Goal: Check status: Check status

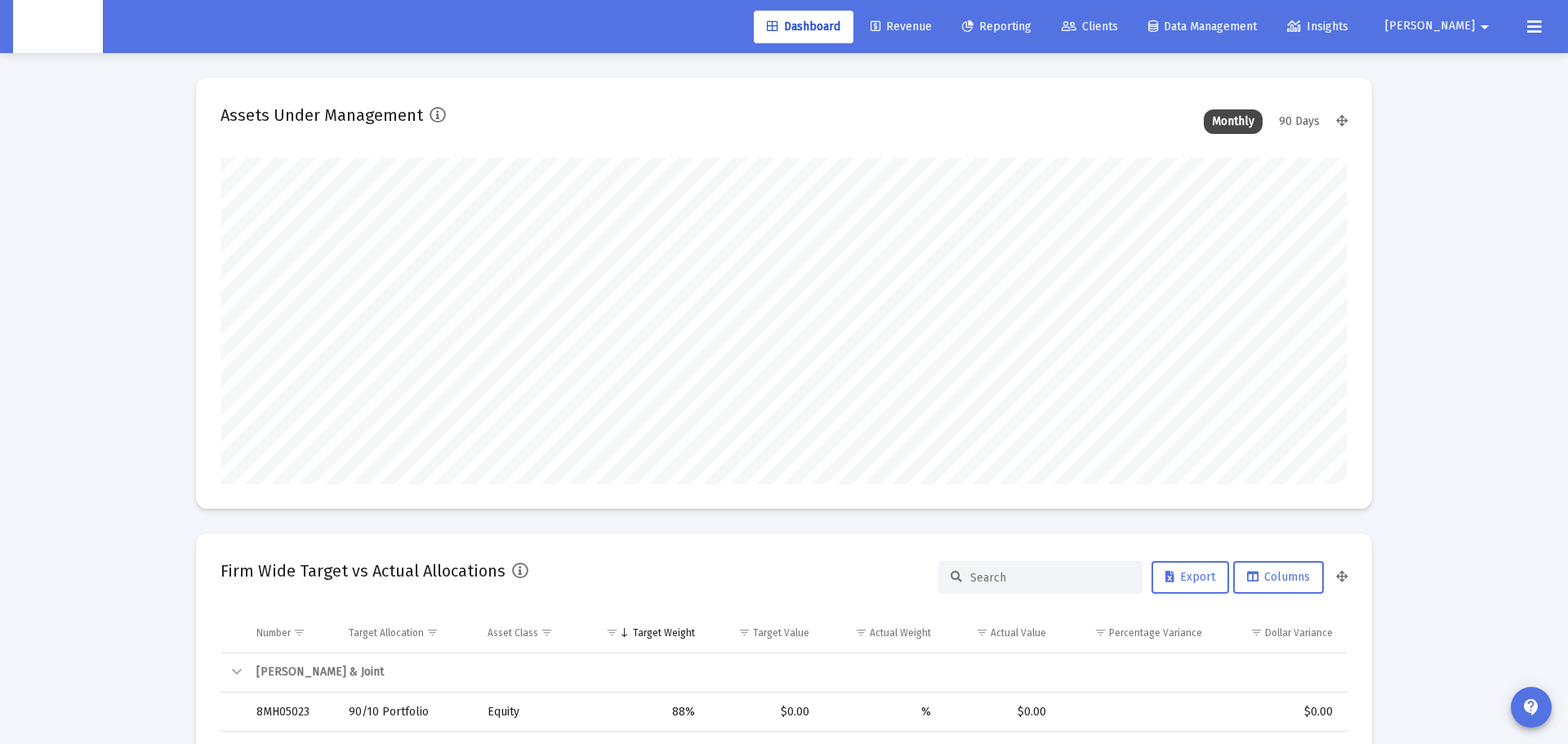
scroll to position [326, 607]
type input "[DATE]"
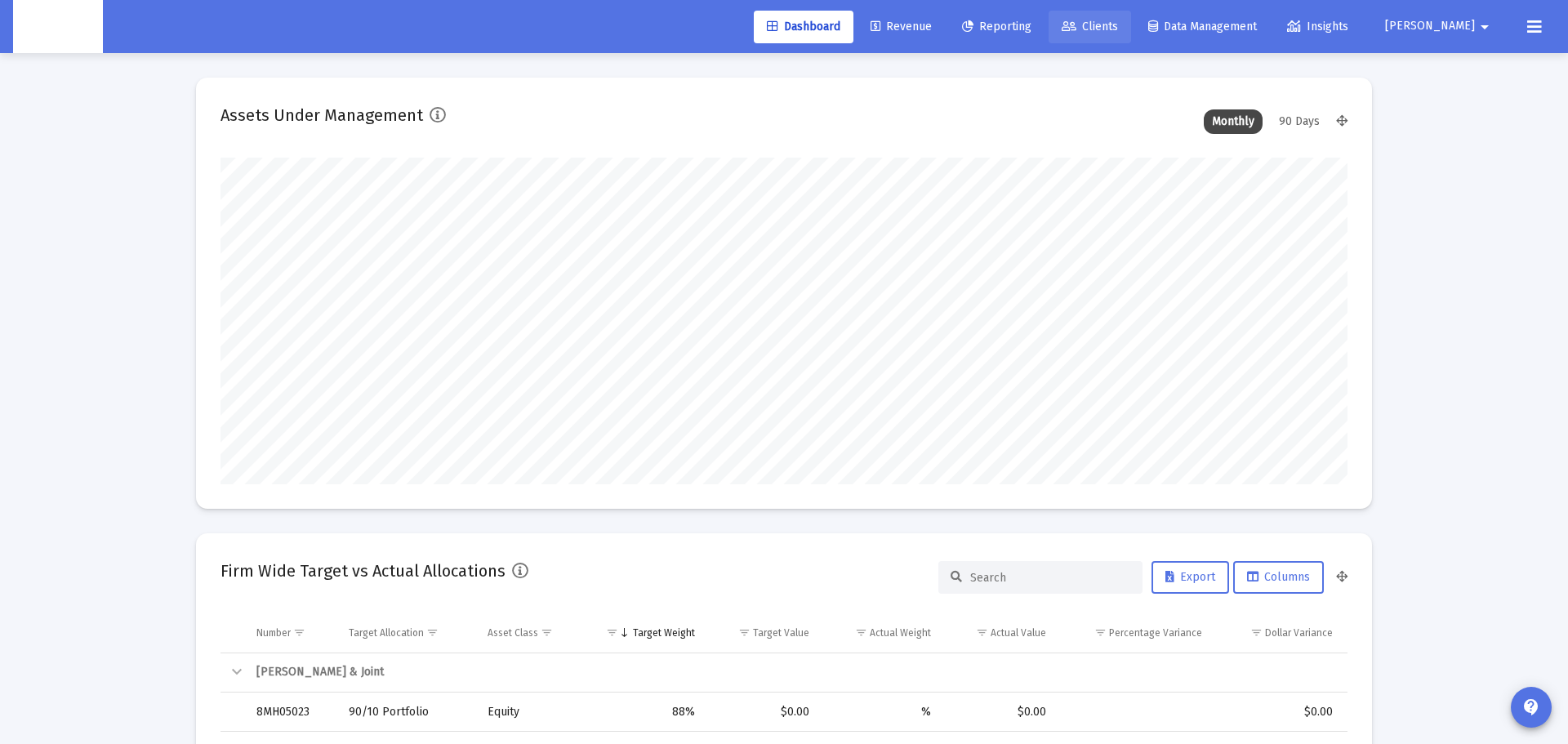
click at [1118, 27] on span "Clients" at bounding box center [1090, 26] width 56 height 14
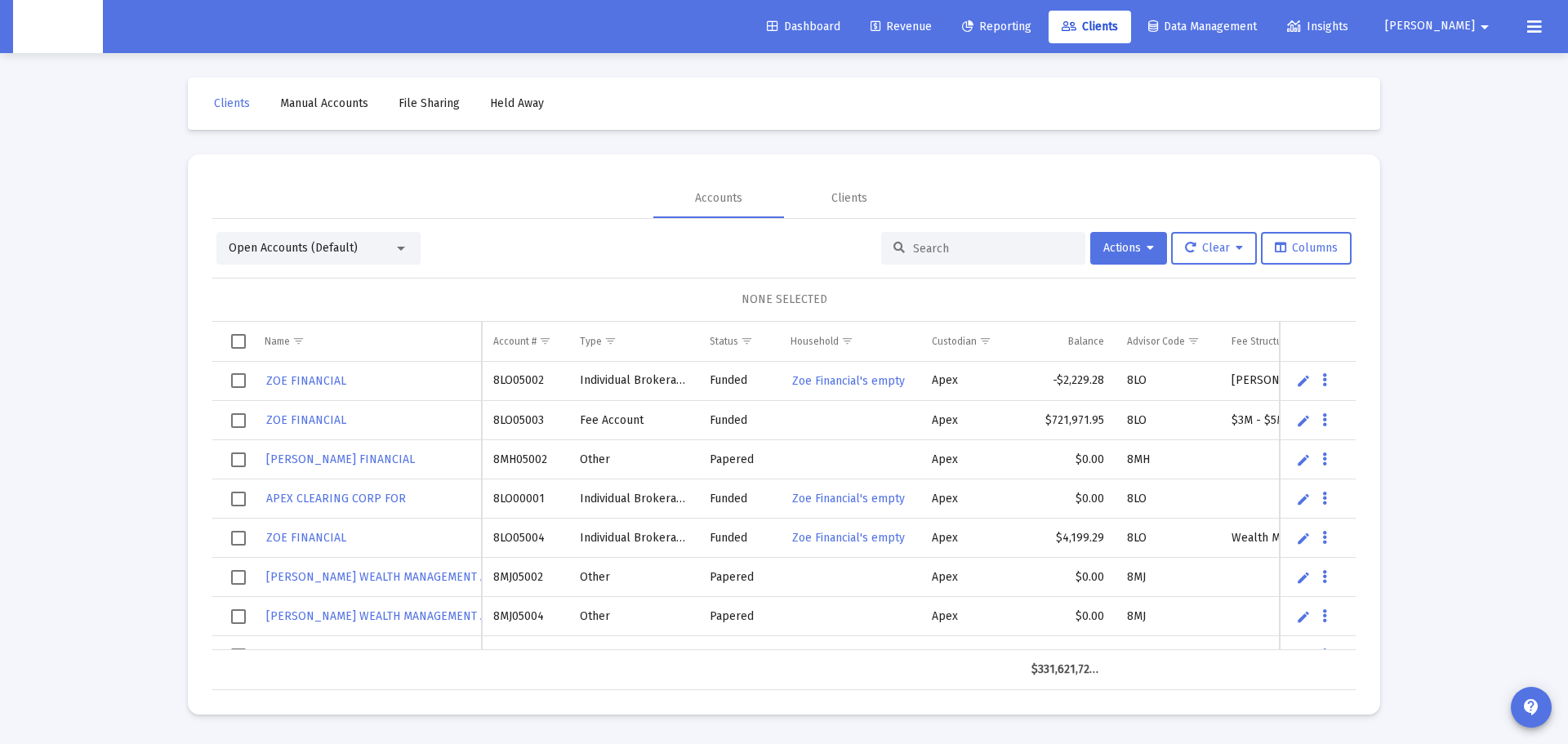
click at [959, 251] on input at bounding box center [993, 249] width 161 height 14
paste input "4QN05071"
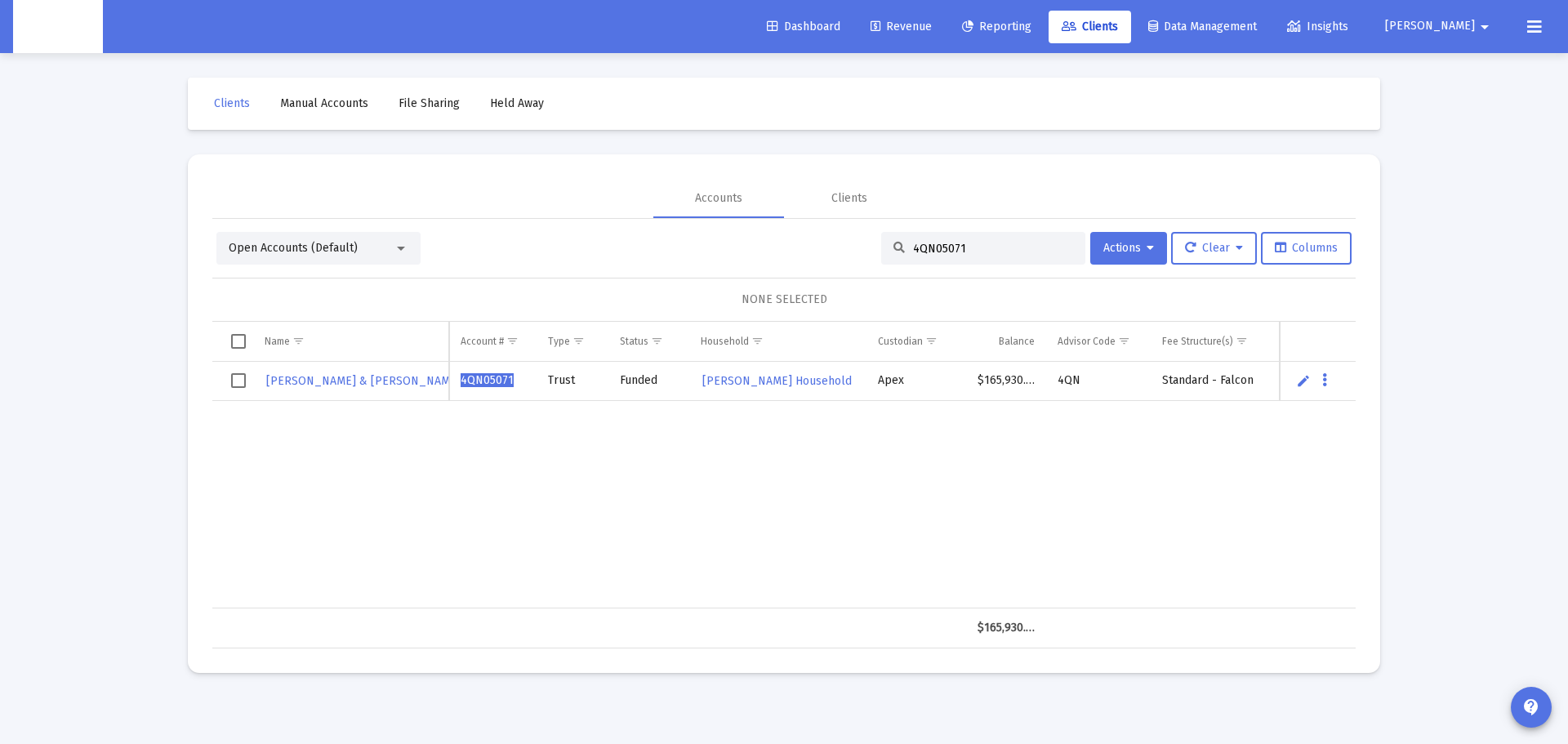
type input "4QN05071"
click at [1000, 381] on td "$165,930.83" at bounding box center [1006, 381] width 80 height 39
click at [487, 380] on span "4QN05071" at bounding box center [487, 380] width 53 height 14
click at [354, 379] on span "ROBERT & MARLA JAMIESON REV" at bounding box center [375, 381] width 218 height 14
click at [1329, 383] on button "Data grid" at bounding box center [1325, 380] width 15 height 15
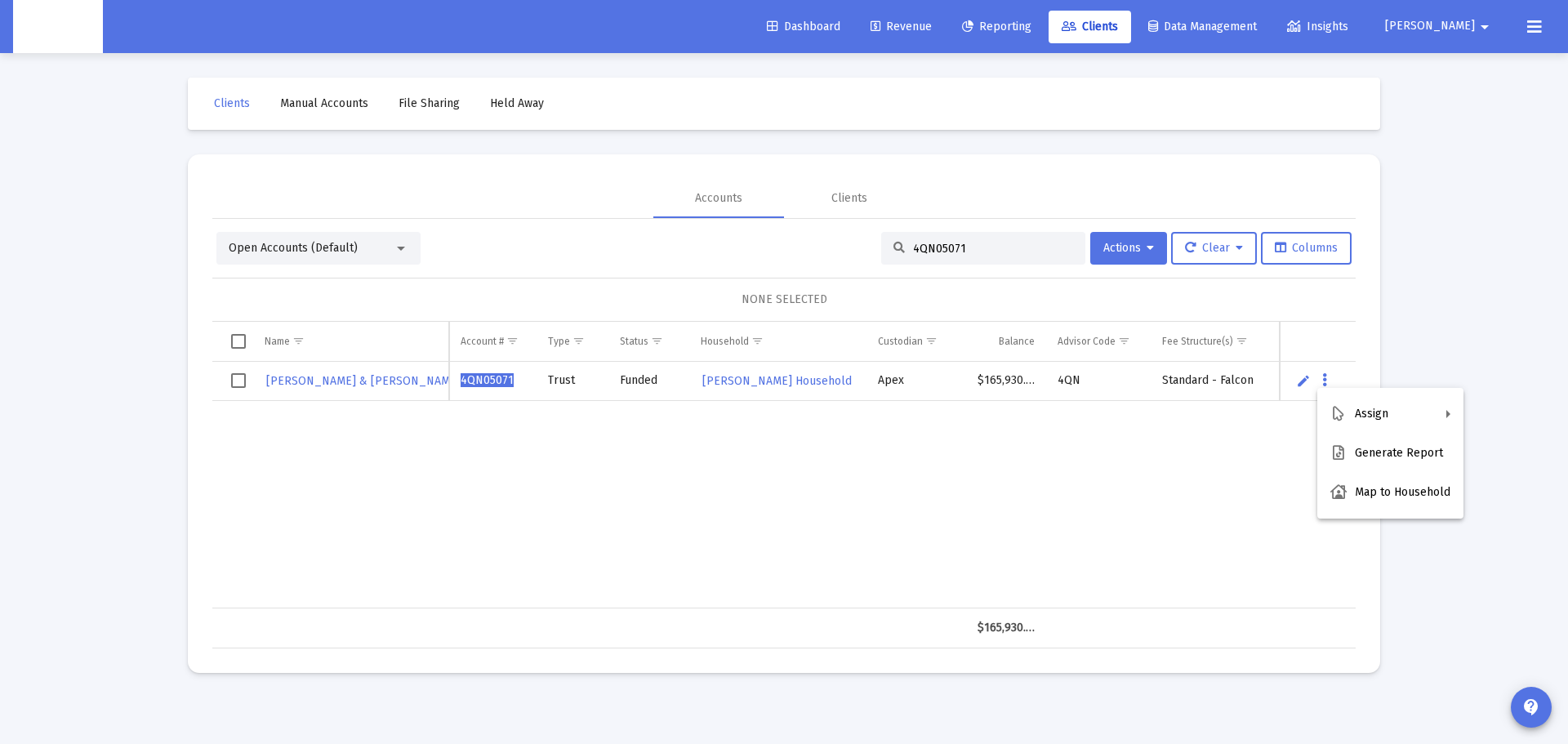
click at [1330, 382] on div at bounding box center [784, 372] width 1568 height 744
click at [854, 197] on div "Clients" at bounding box center [849, 198] width 36 height 17
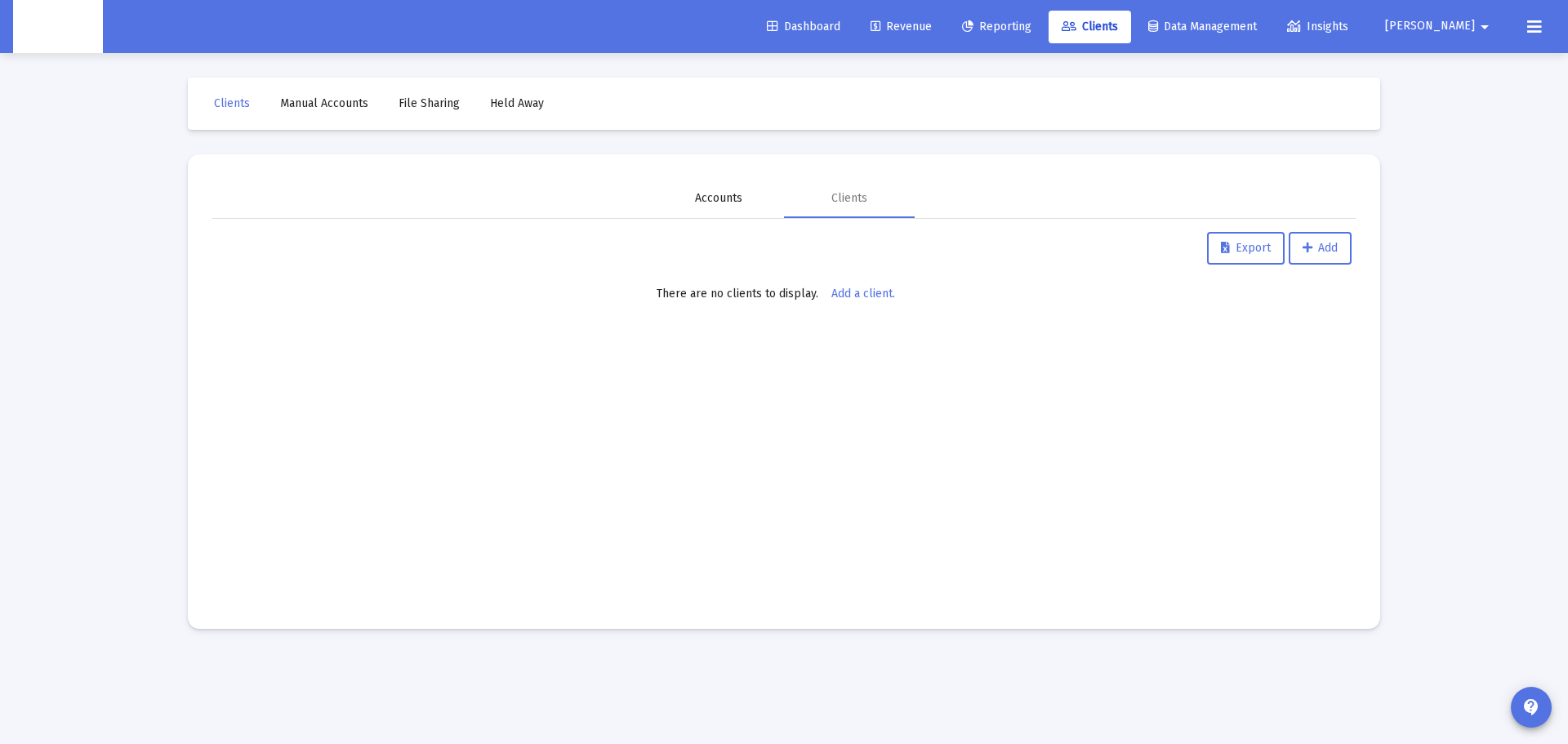
click at [747, 198] on div "Accounts" at bounding box center [719, 198] width 131 height 39
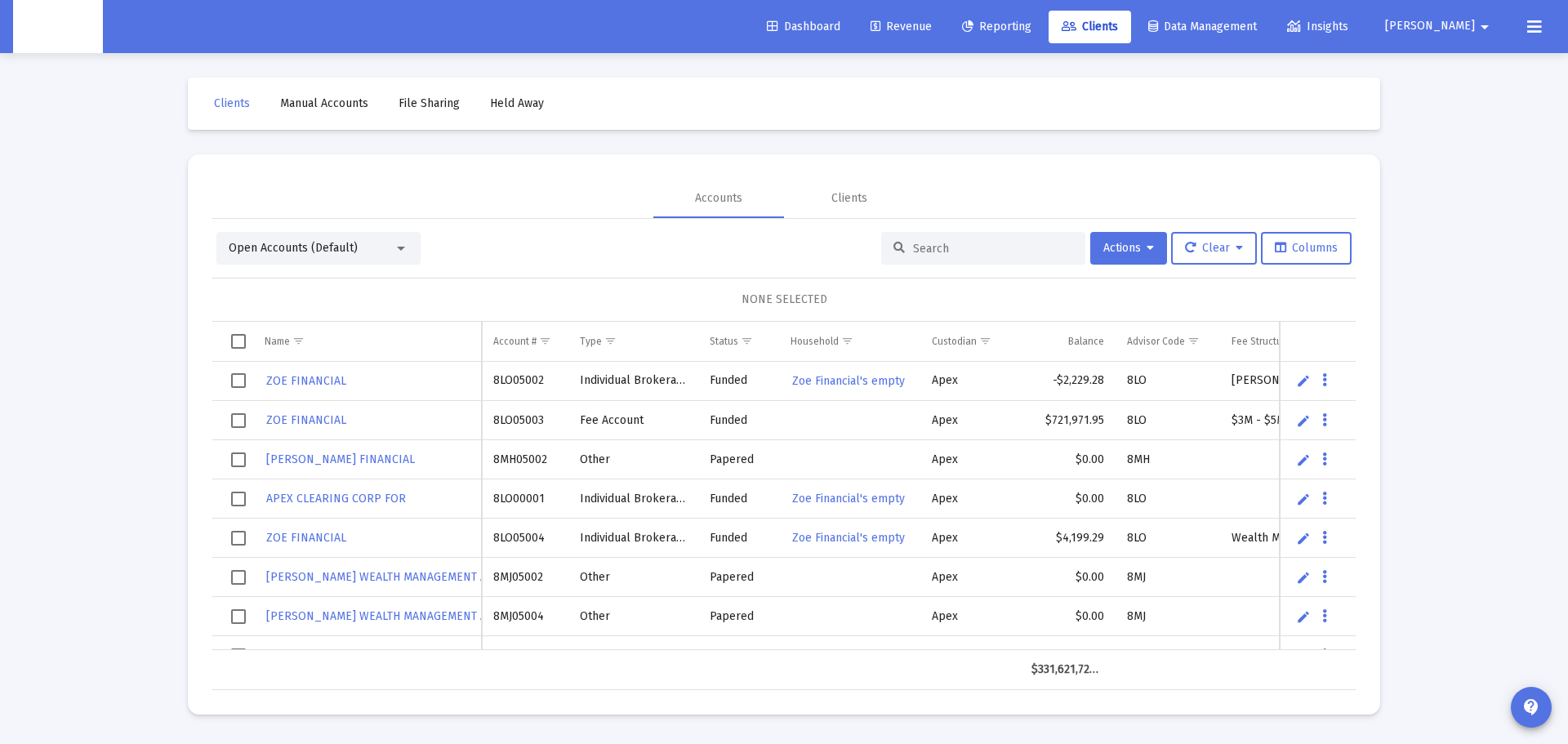
click at [941, 250] on input at bounding box center [993, 249] width 161 height 14
paste input "4QN05071"
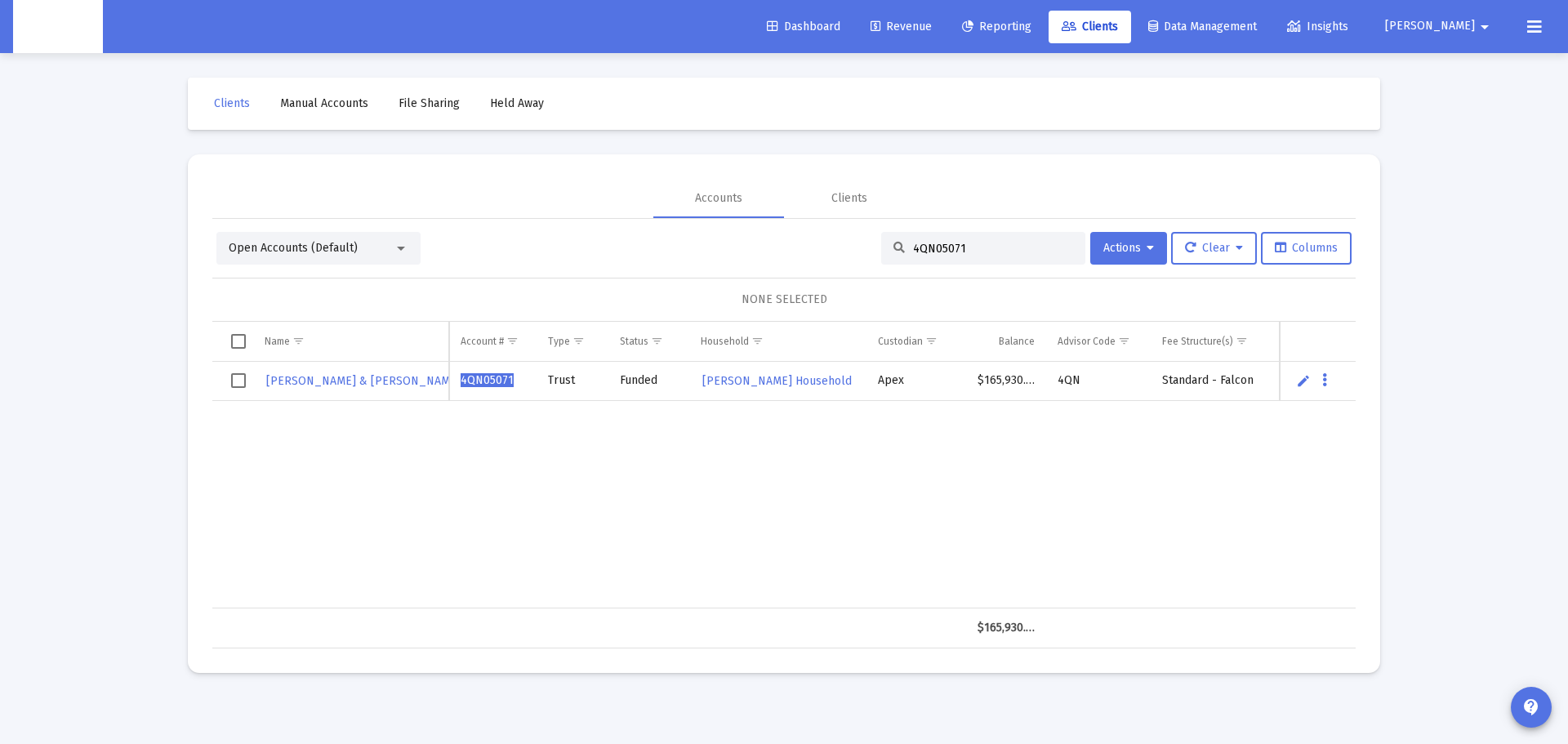
type input "4QN05071"
click at [388, 381] on span "ROBERT & MARLA JAMIESON REV" at bounding box center [375, 381] width 218 height 14
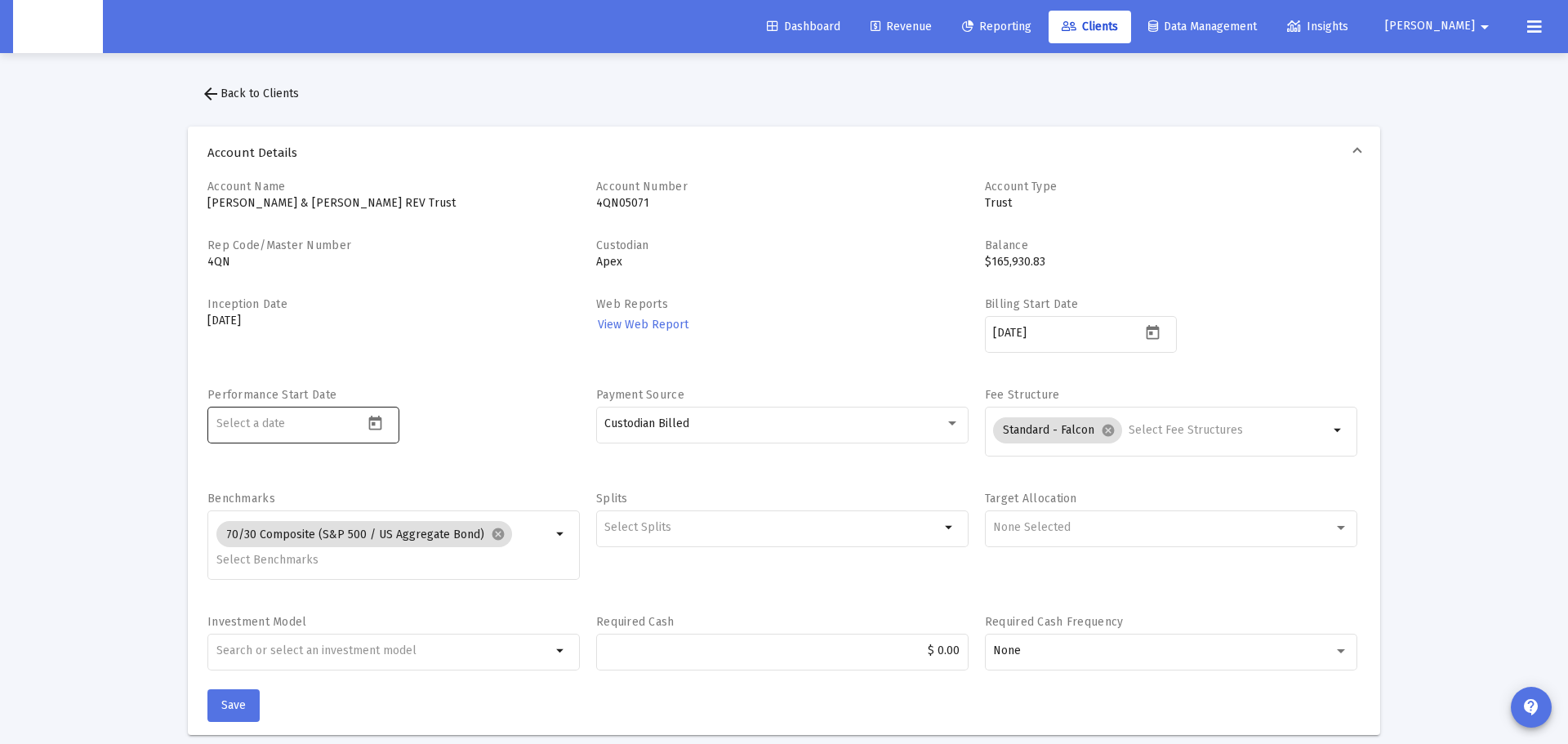
click at [377, 427] on icon "Open calendar" at bounding box center [375, 422] width 17 height 17
click at [377, 427] on div at bounding box center [784, 372] width 1568 height 744
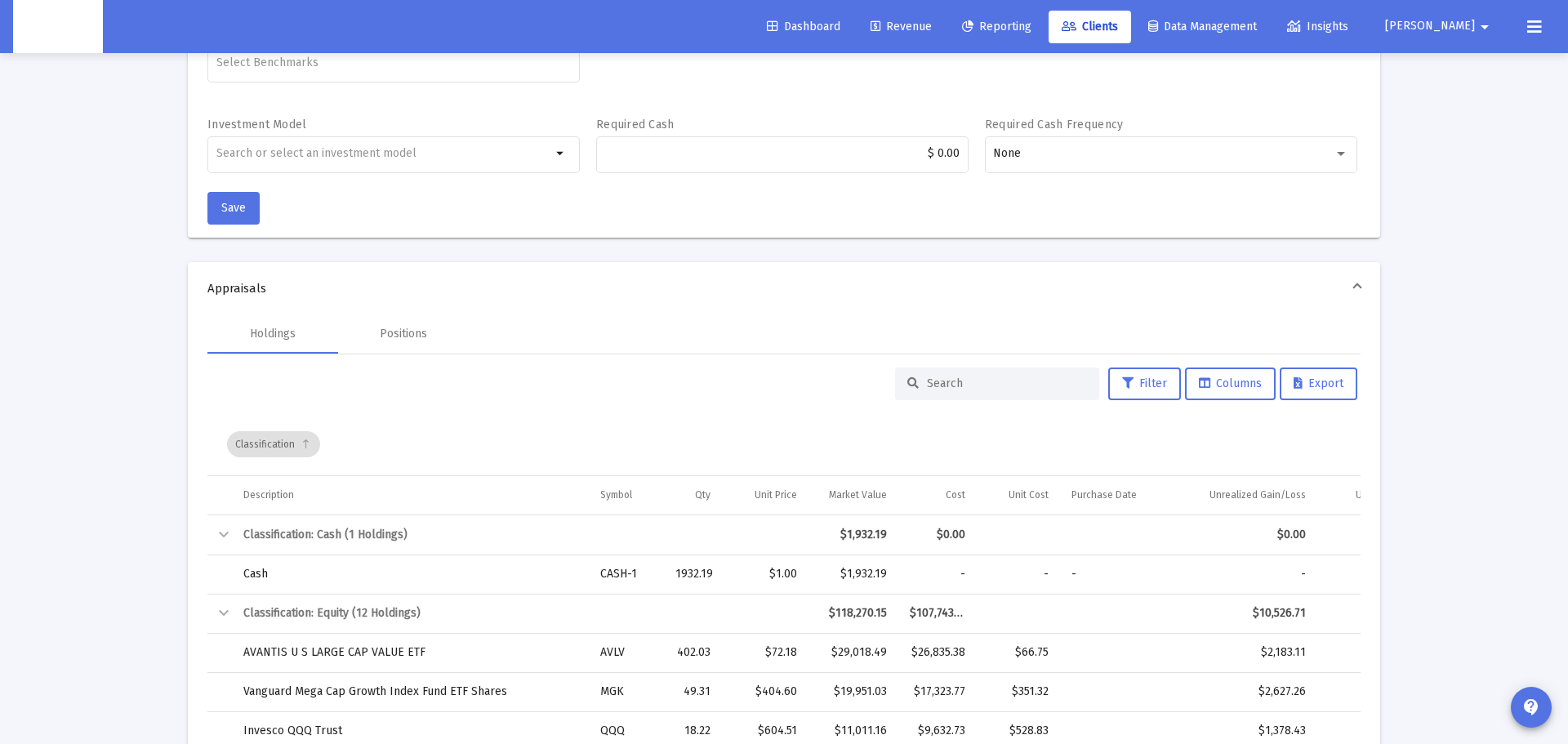
scroll to position [511, 0]
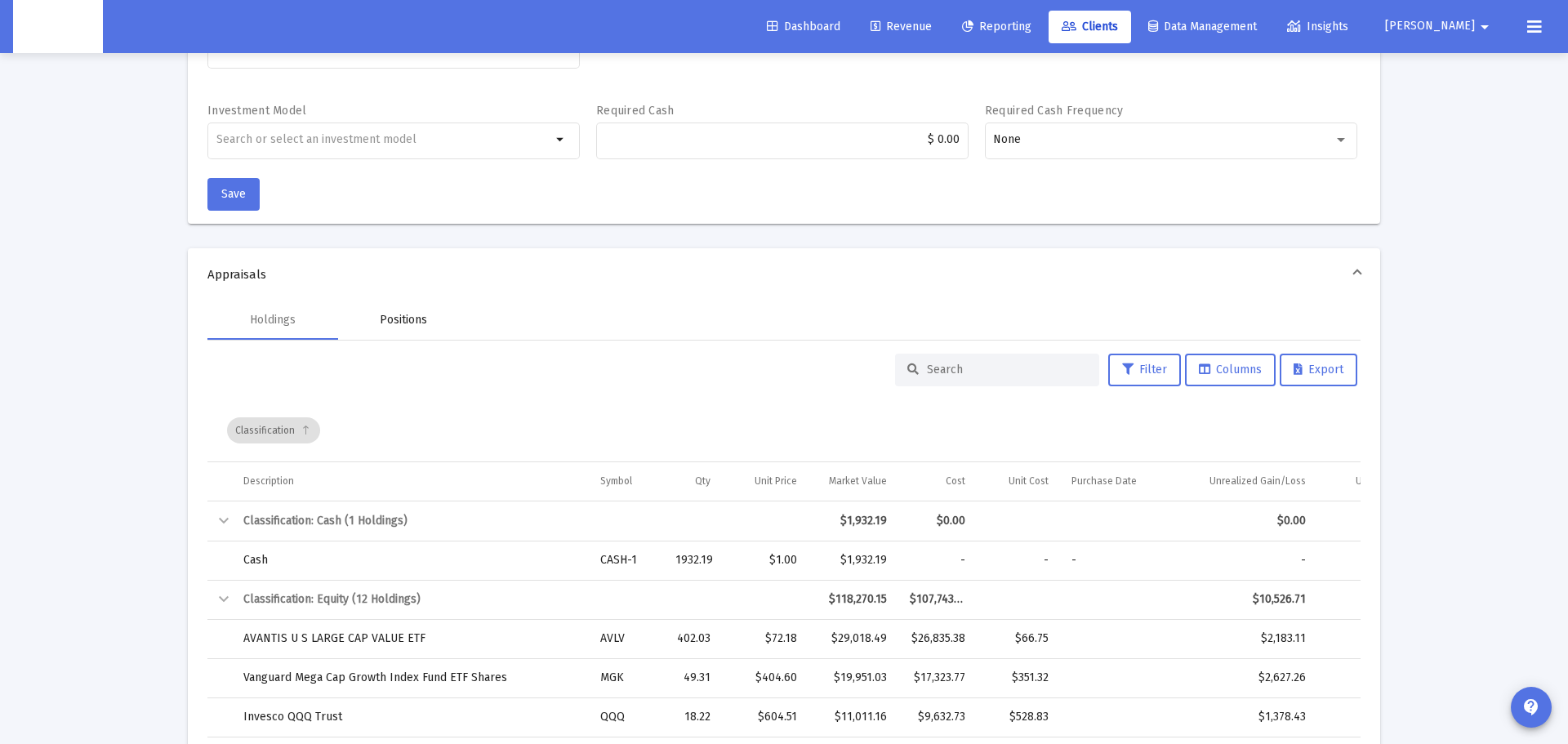
click at [416, 320] on div "Positions" at bounding box center [404, 320] width 48 height 17
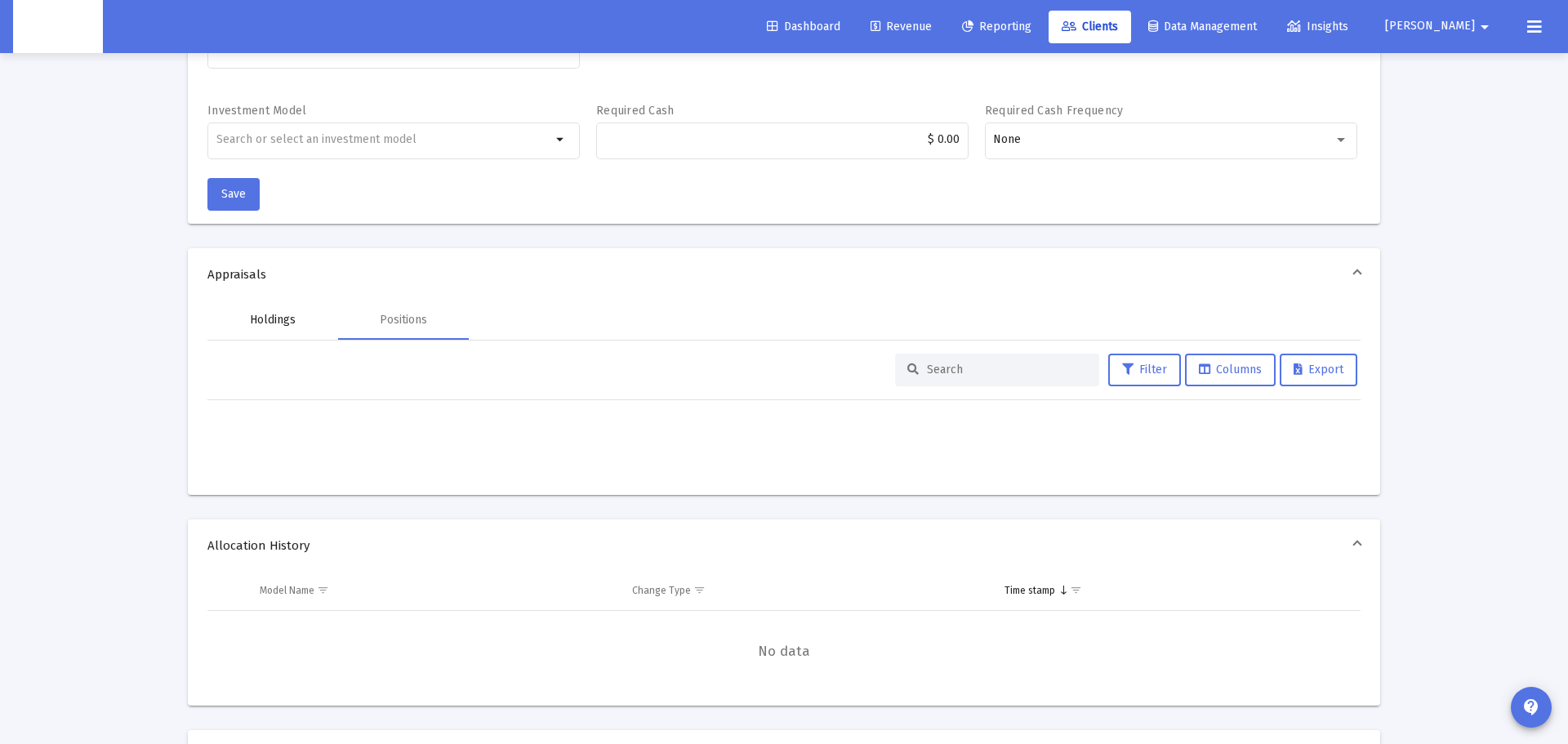
click at [295, 334] on div "Holdings" at bounding box center [273, 320] width 131 height 39
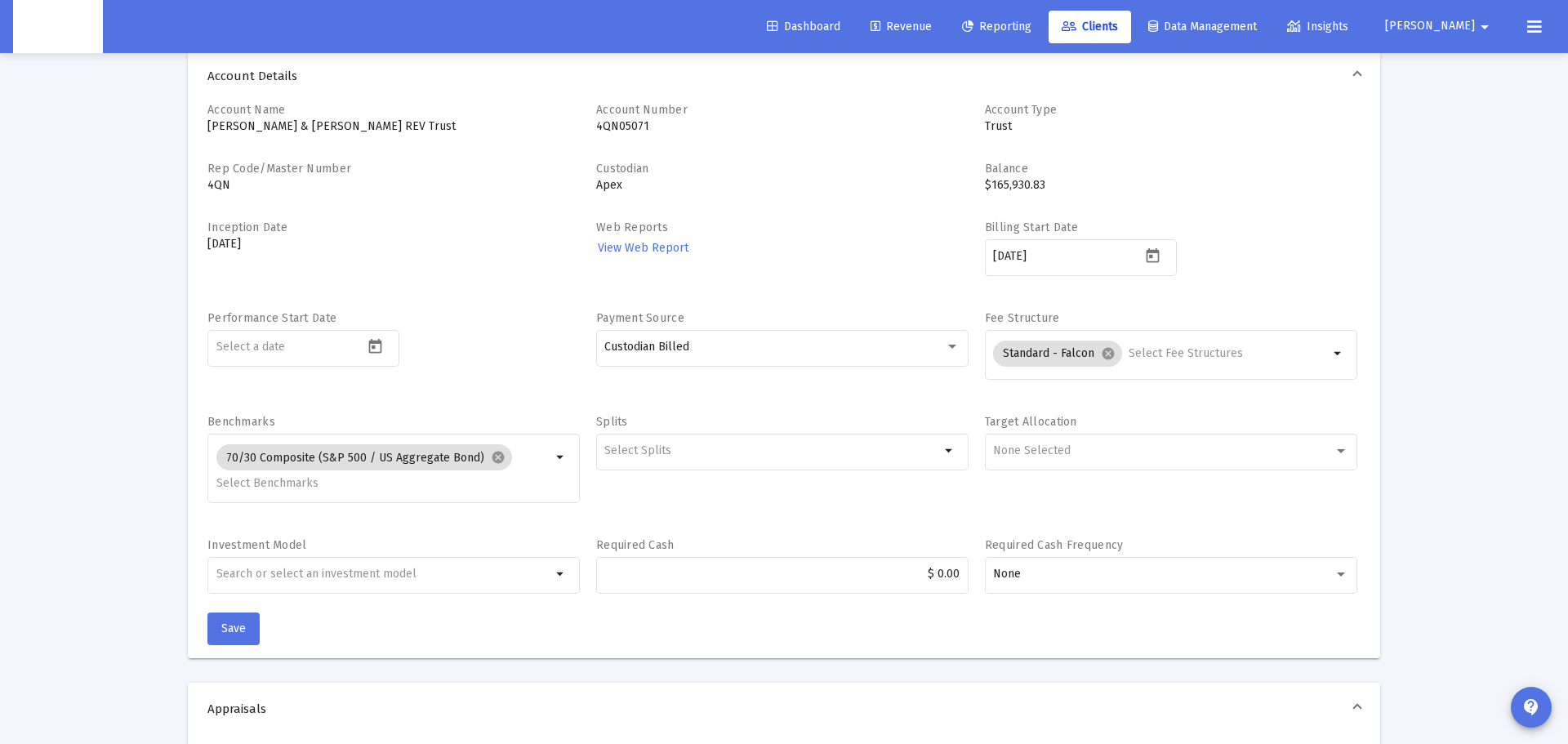
scroll to position [0, 0]
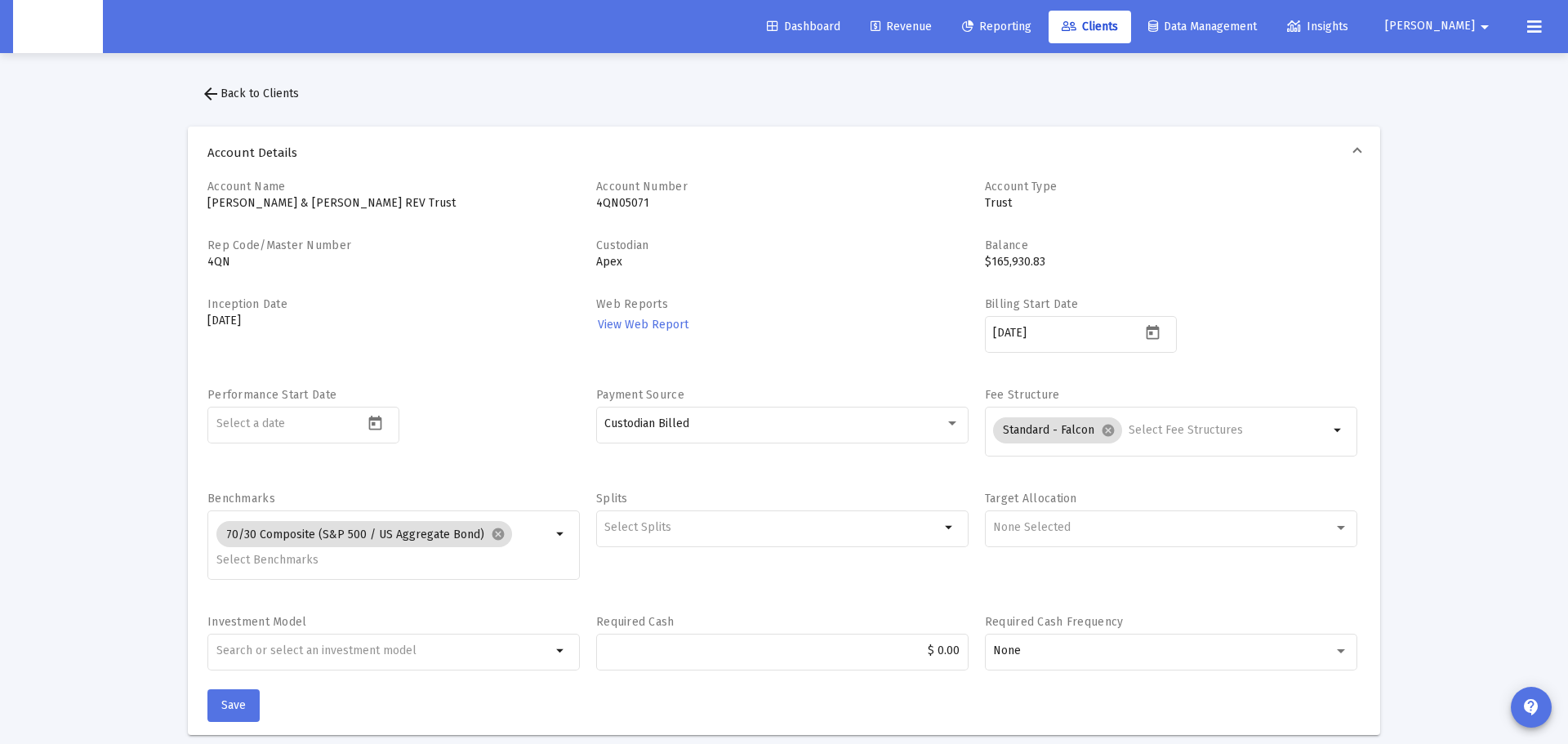
click at [1032, 28] on span "Reporting" at bounding box center [997, 26] width 70 height 14
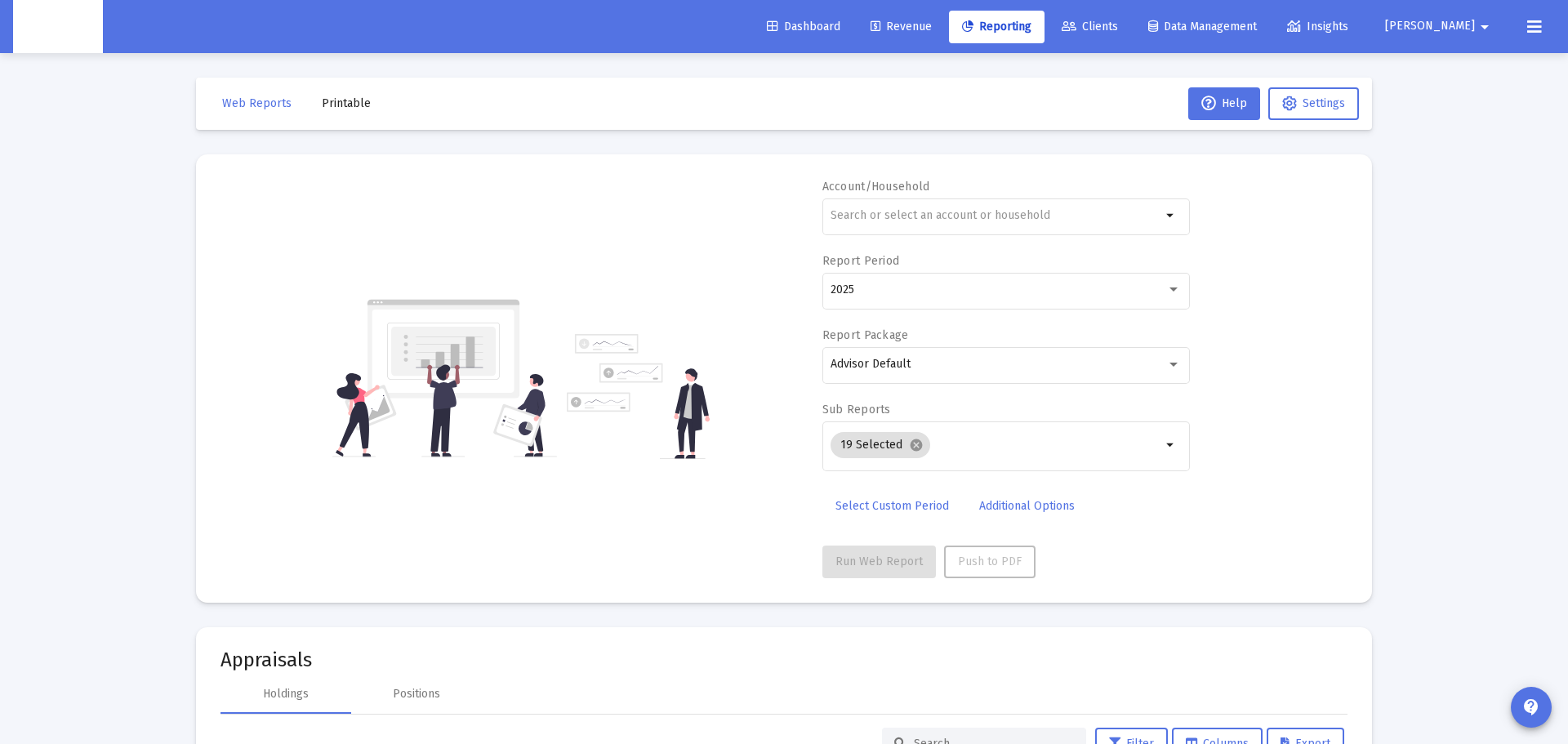
click at [932, 31] on span "Revenue" at bounding box center [900, 26] width 61 height 14
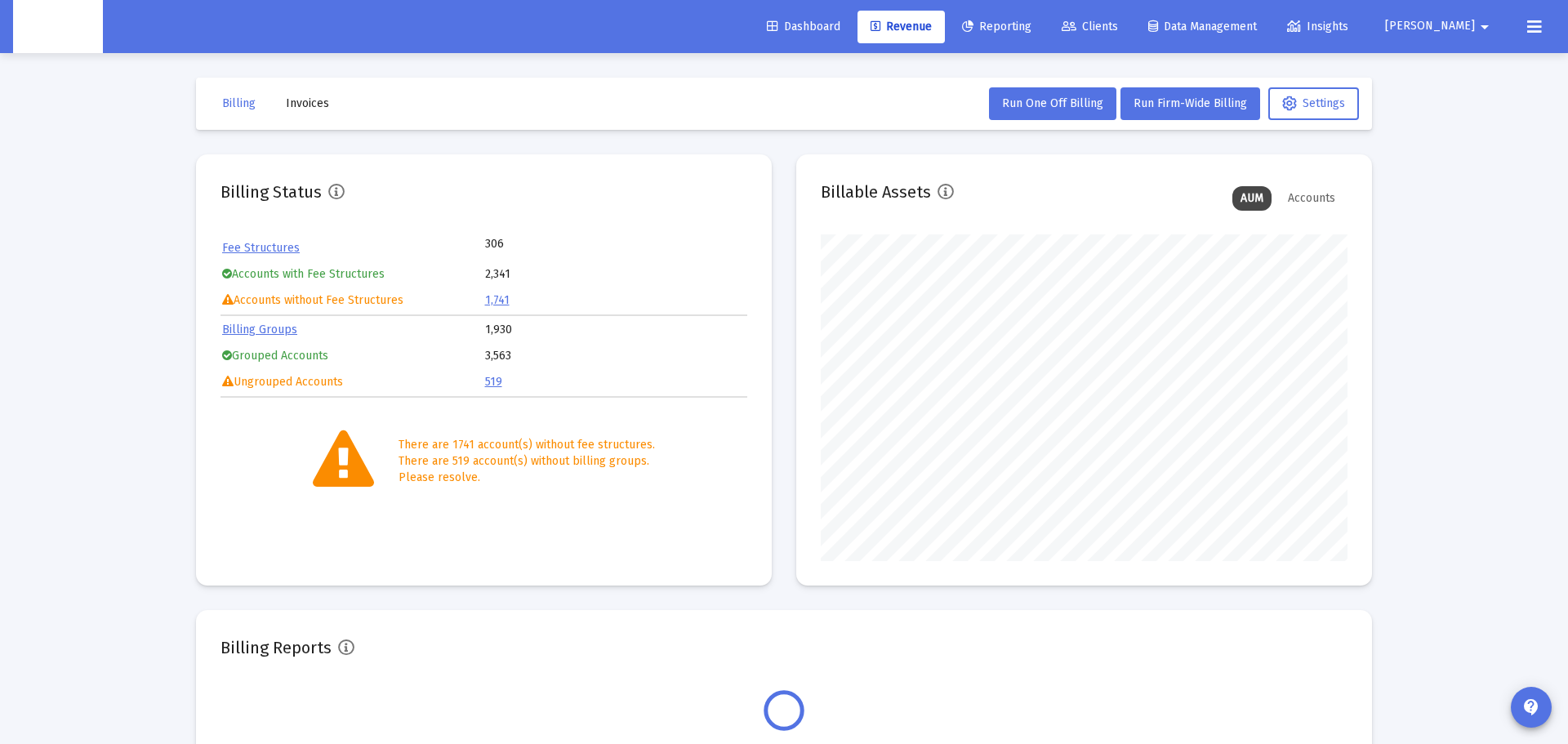
scroll to position [326, 526]
click at [840, 26] on span "Dashboard" at bounding box center [803, 26] width 73 height 14
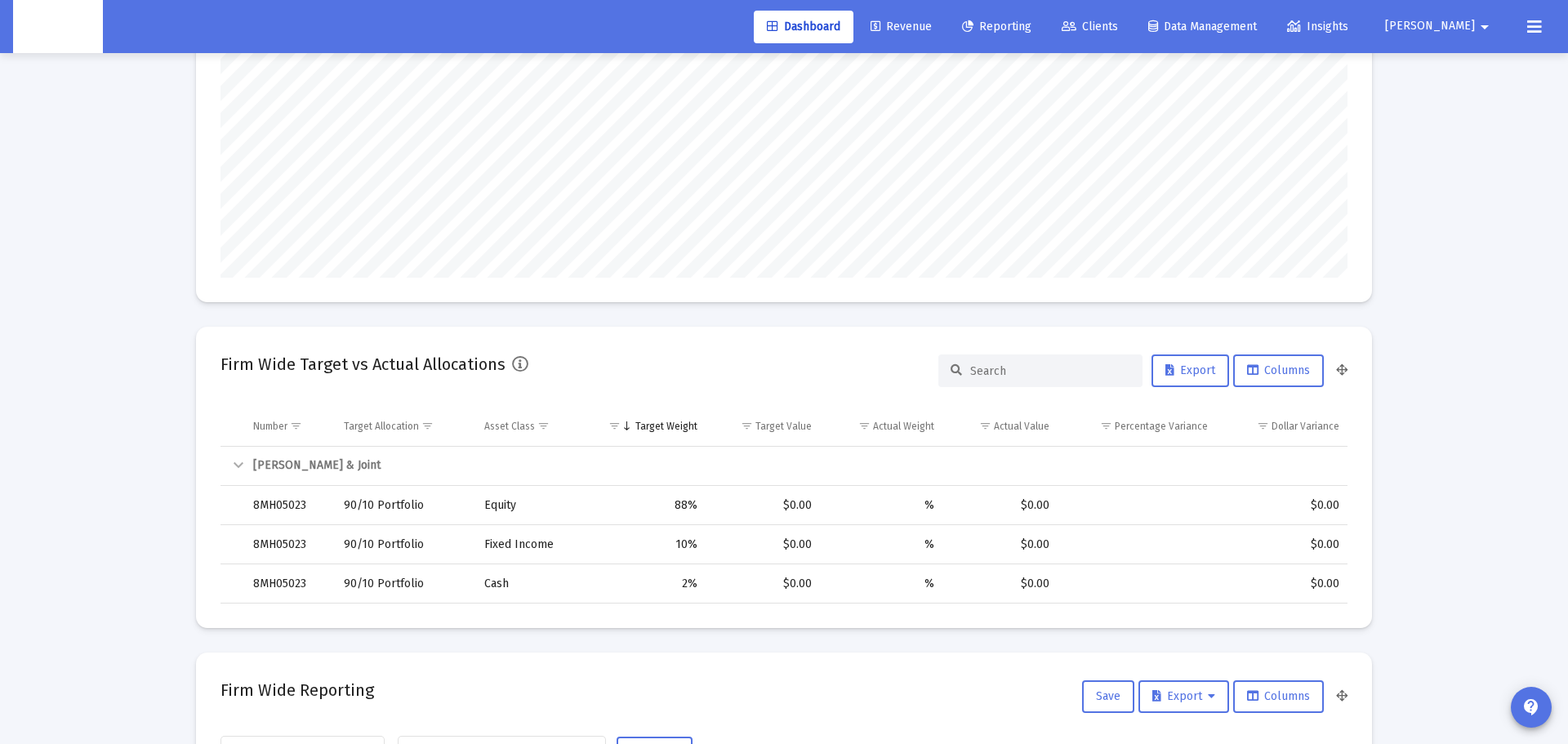
scroll to position [209, 0]
click at [993, 355] on div at bounding box center [1041, 368] width 205 height 33
drag, startPoint x: 992, startPoint y: 361, endPoint x: 983, endPoint y: 360, distance: 9.1
click at [992, 361] on input at bounding box center [1050, 368] width 161 height 14
paste input "4QN05071"
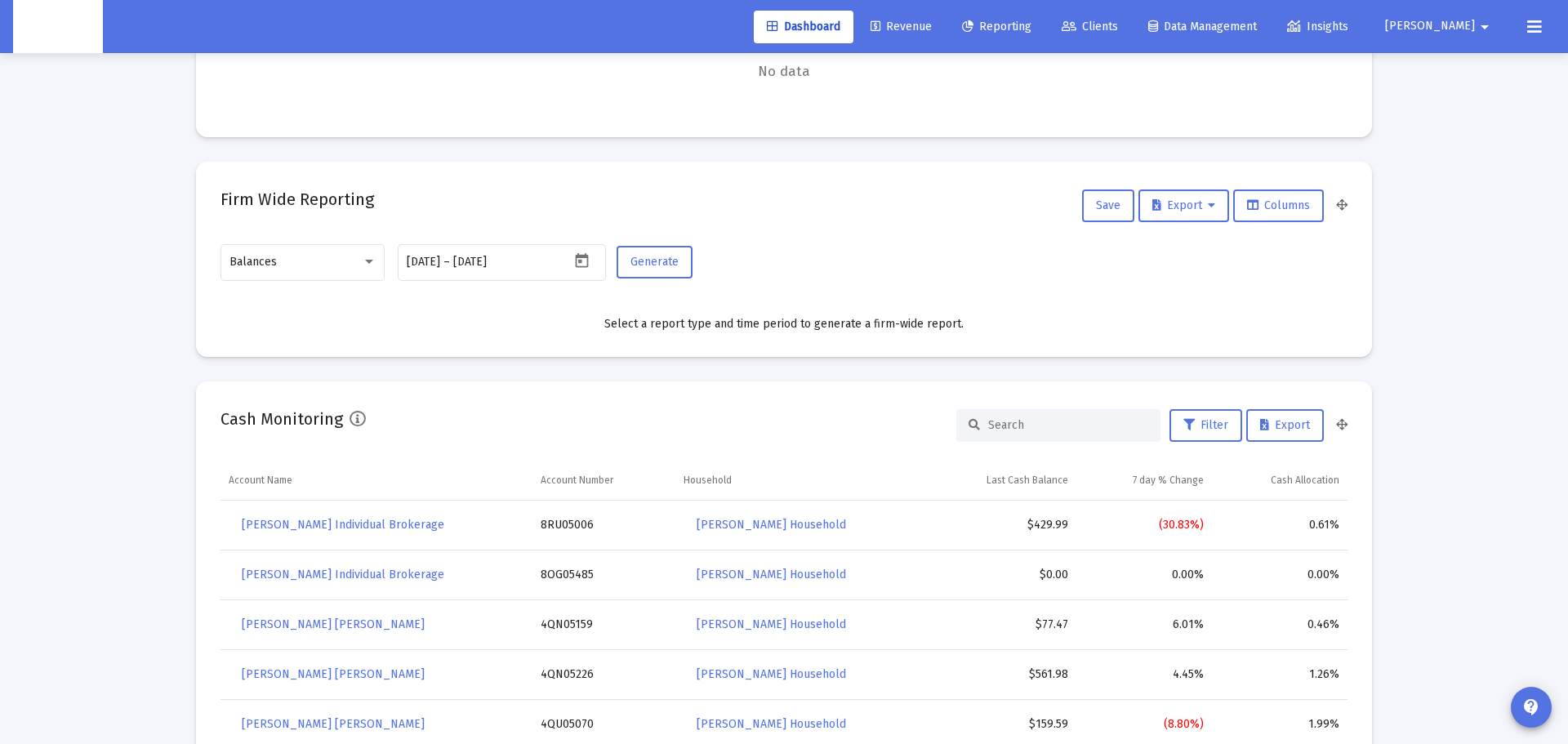
scroll to position [635, 0]
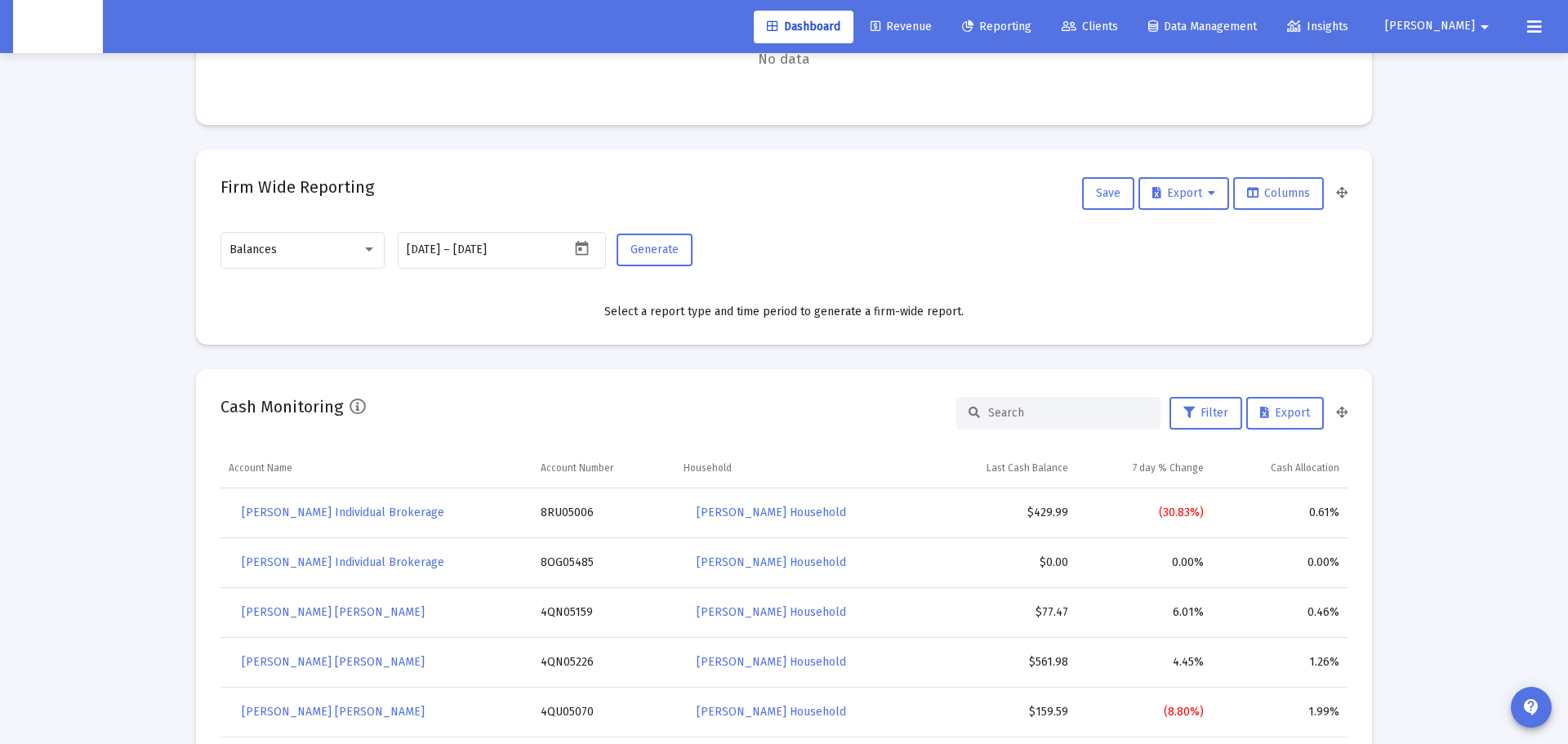
type input "4QN05071"
click at [997, 416] on input at bounding box center [1069, 413] width 161 height 14
paste input "4QN05071"
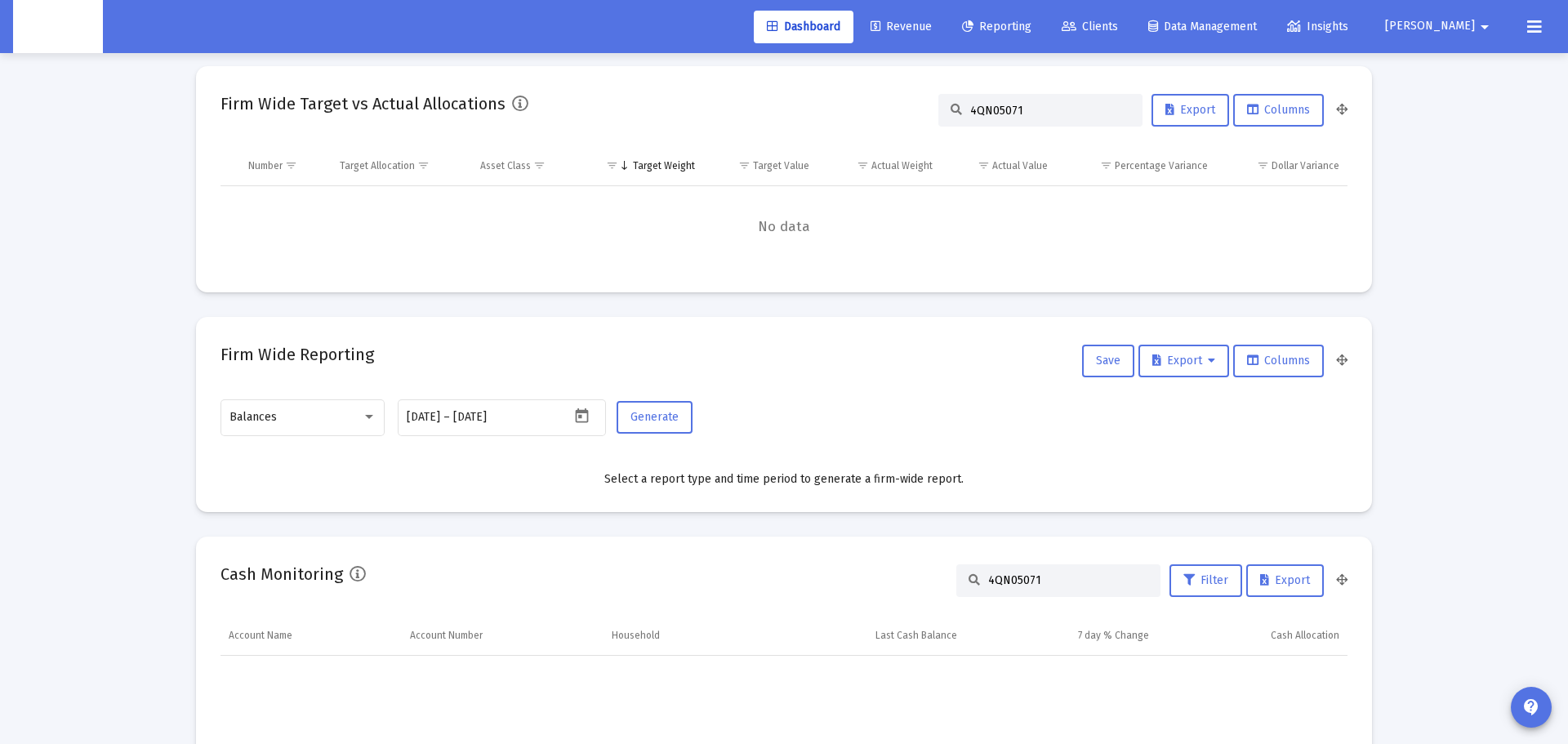
scroll to position [0, 0]
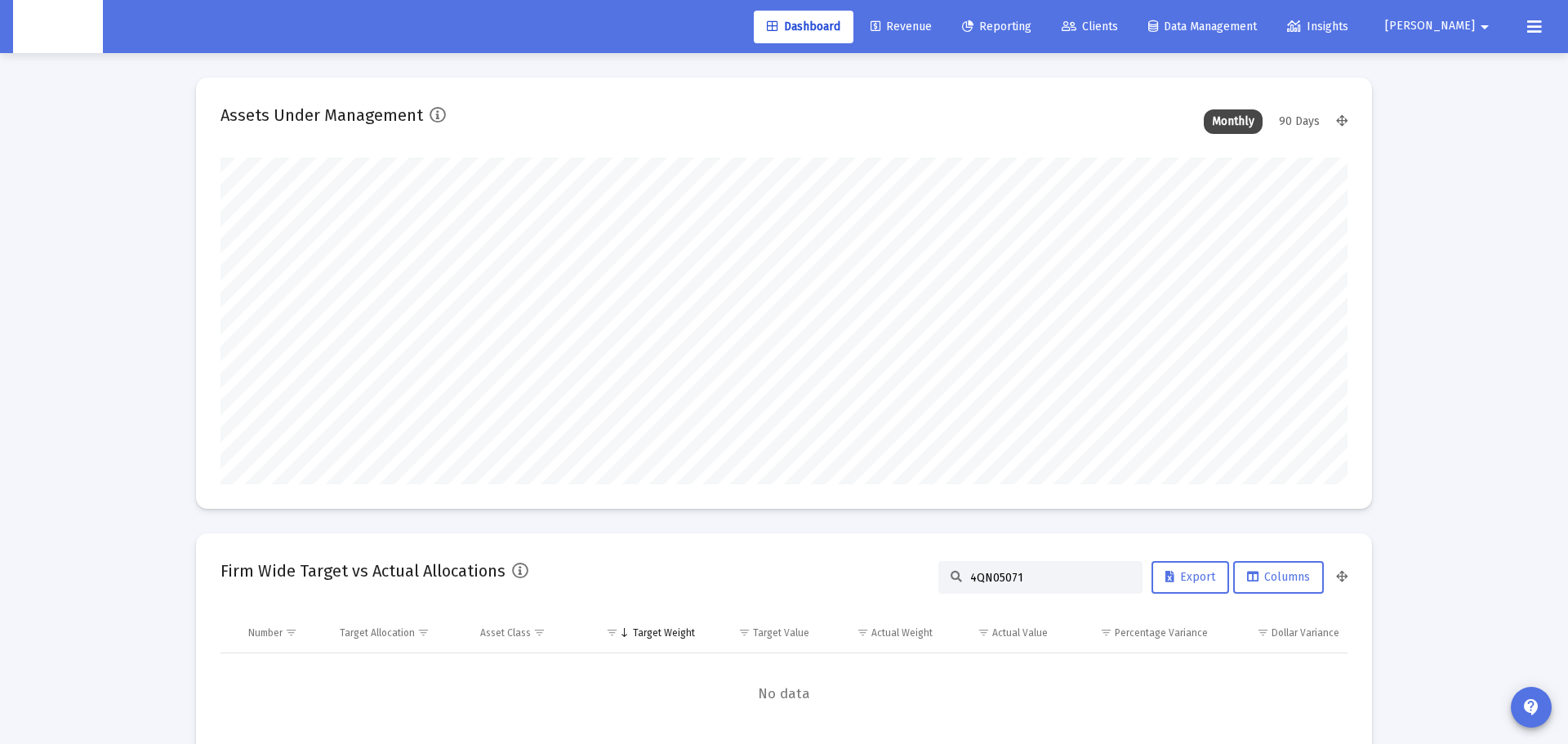
type input "4QN05071"
